Goal: Task Accomplishment & Management: Use online tool/utility

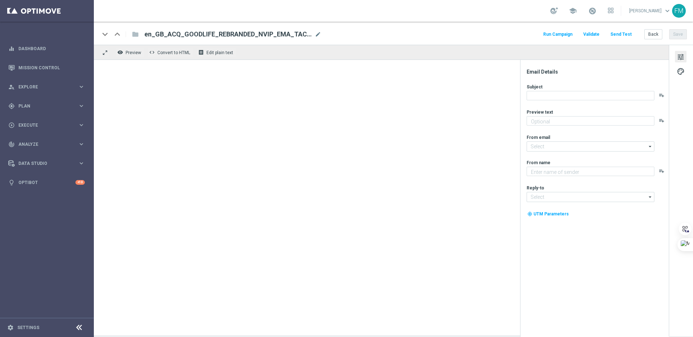
type textarea "Secure your extra entries and get even closer to the major prize"
type input "[EMAIL_ADDRESS][DOMAIN_NAME]"
type textarea "Lottoland"
type input "[EMAIL_ADDRESS][DOMAIN_NAME]"
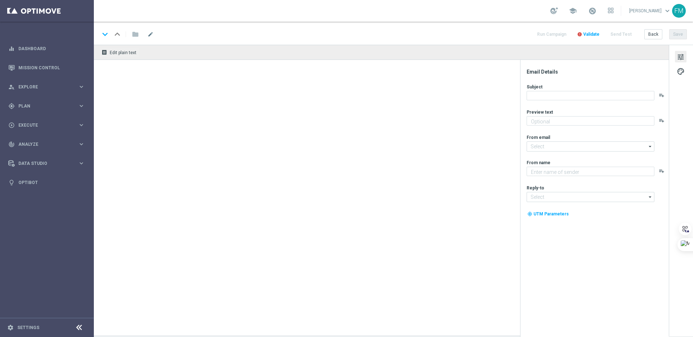
type textarea "Secure your extra entries and get even closer to the major prize"
type textarea "Lottoland"
type input "[EMAIL_ADDRESS][DOMAIN_NAME]"
